Goal: Navigation & Orientation: Find specific page/section

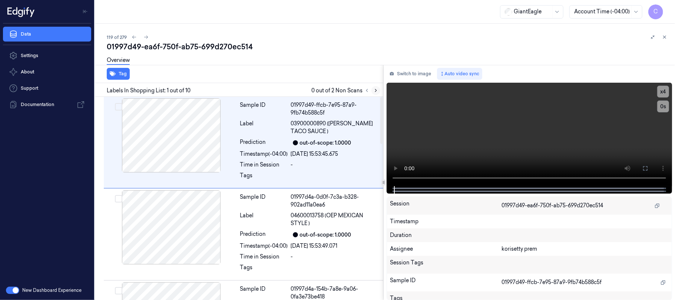
click at [373, 90] on icon at bounding box center [375, 90] width 5 height 5
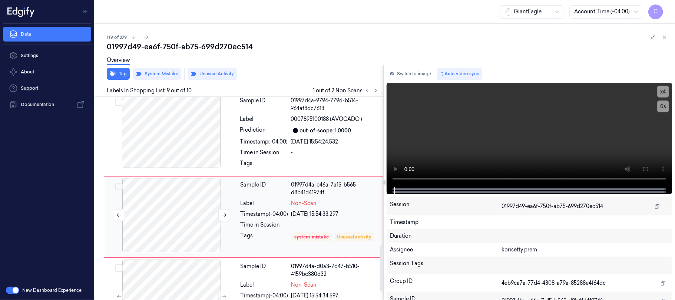
scroll to position [654, 0]
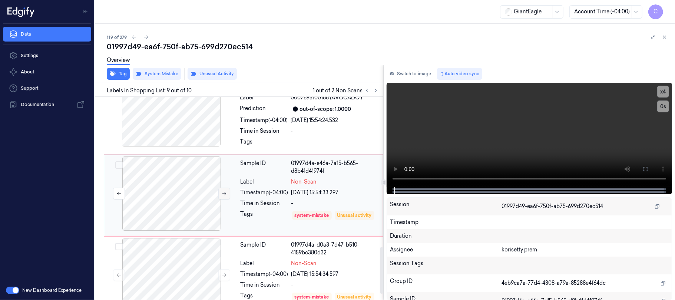
click at [224, 195] on icon at bounding box center [224, 193] width 5 height 5
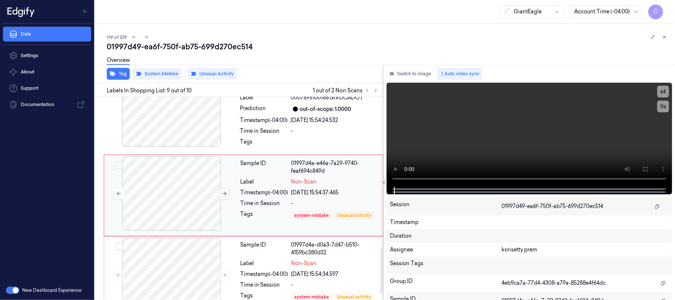
click at [224, 195] on icon at bounding box center [224, 193] width 5 height 5
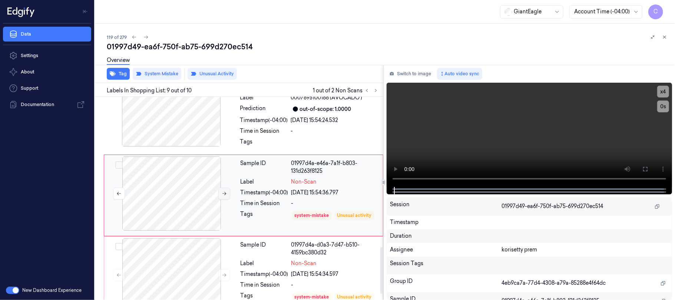
click at [224, 195] on icon at bounding box center [224, 193] width 5 height 5
